Goal: Task Accomplishment & Management: Use online tool/utility

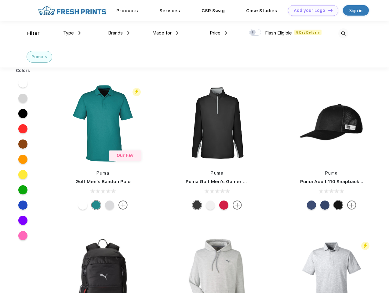
scroll to position [0, 0]
click at [311, 10] on link "Add your Logo Design Tool" at bounding box center [313, 10] width 50 height 11
click at [0, 0] on div "Design Tool" at bounding box center [0, 0] width 0 height 0
click at [327, 10] on link "Add your Logo Design Tool" at bounding box center [313, 10] width 50 height 11
click at [29, 33] on div "Filter" at bounding box center [33, 33] width 13 height 7
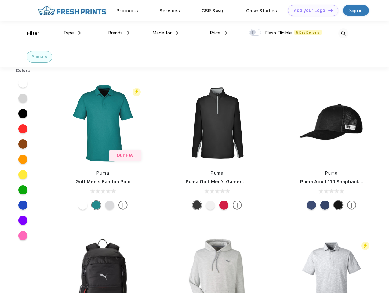
click at [72, 33] on span "Type" at bounding box center [68, 32] width 11 height 5
click at [119, 33] on span "Brands" at bounding box center [115, 32] width 15 height 5
click at [165, 33] on span "Made for" at bounding box center [161, 32] width 19 height 5
click at [218, 33] on span "Price" at bounding box center [215, 32] width 11 height 5
click at [255, 33] on div at bounding box center [255, 32] width 12 height 7
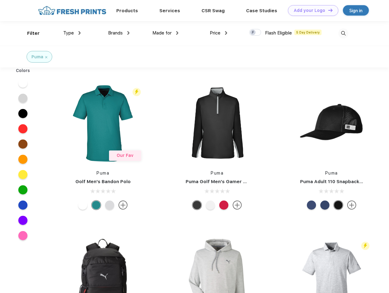
click at [253, 33] on input "checkbox" at bounding box center [251, 31] width 4 height 4
click at [343, 33] on img at bounding box center [343, 33] width 10 height 10
